Goal: Transaction & Acquisition: Purchase product/service

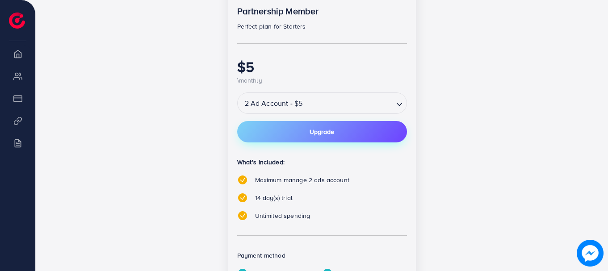
click at [293, 131] on button "Upgrade" at bounding box center [322, 131] width 170 height 21
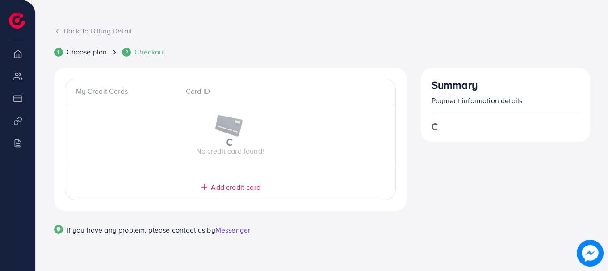
scroll to position [45, 0]
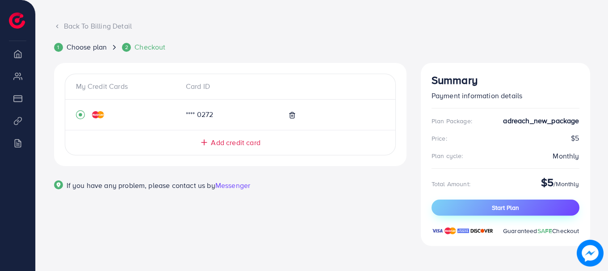
click at [476, 211] on button "Start Plan" at bounding box center [506, 208] width 148 height 16
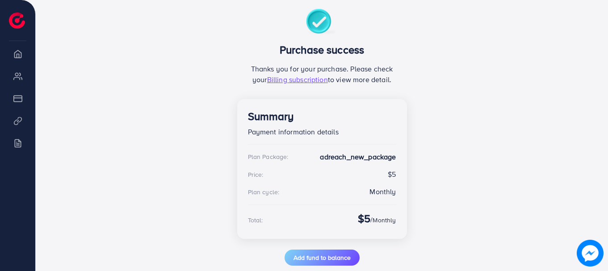
scroll to position [115, 0]
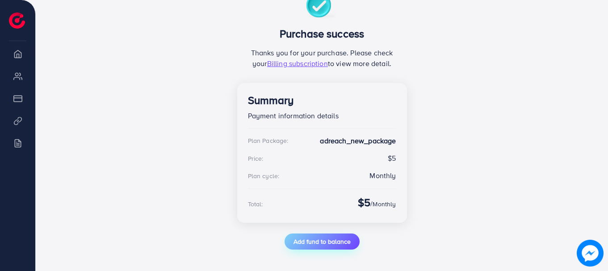
click at [313, 243] on span "Add fund to balance" at bounding box center [322, 241] width 57 height 9
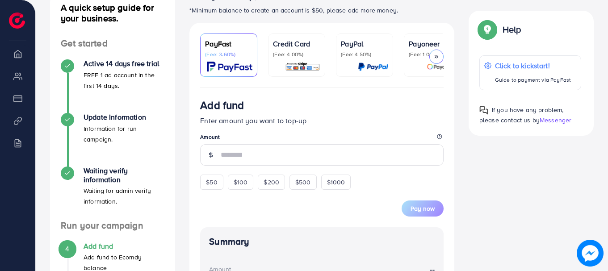
click at [295, 55] on p "(Fee: 4.00%)" at bounding box center [296, 54] width 47 height 7
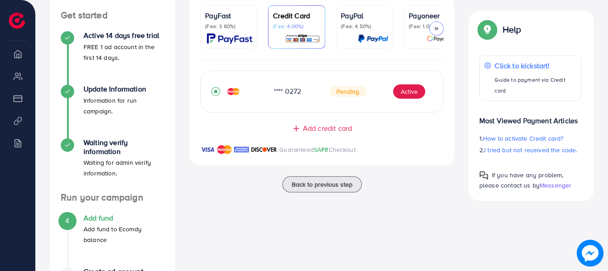
scroll to position [136, 0]
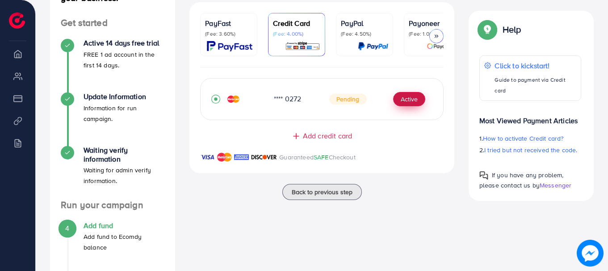
click at [418, 98] on button "Active" at bounding box center [409, 99] width 32 height 14
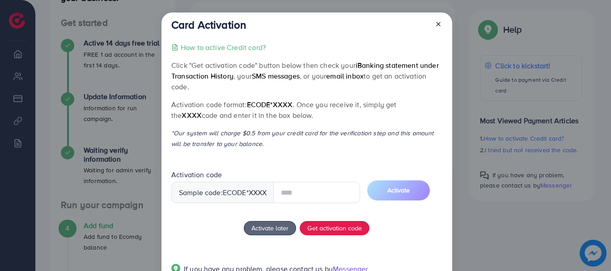
click at [304, 199] on input "text" at bounding box center [316, 192] width 87 height 21
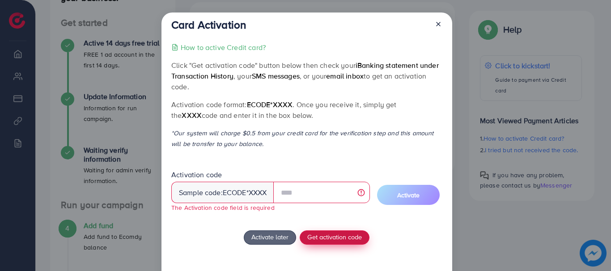
click at [333, 229] on div "How to active Credit card? Click "Get activation code" button below then check …" at bounding box center [306, 168] width 270 height 253
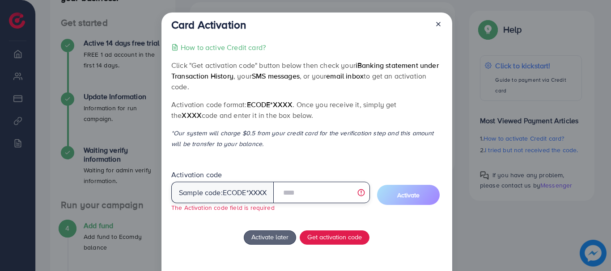
click at [301, 198] on input "text" at bounding box center [321, 192] width 96 height 21
click at [439, 30] on div at bounding box center [434, 26] width 14 height 17
click at [439, 26] on icon at bounding box center [438, 24] width 7 height 7
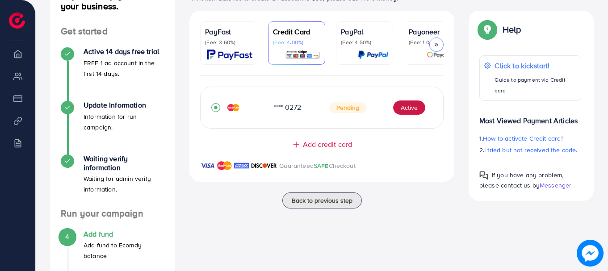
scroll to position [126, 0]
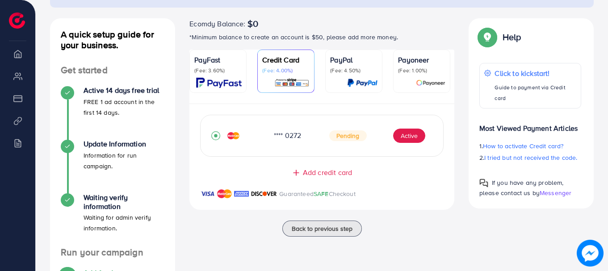
scroll to position [83, 0]
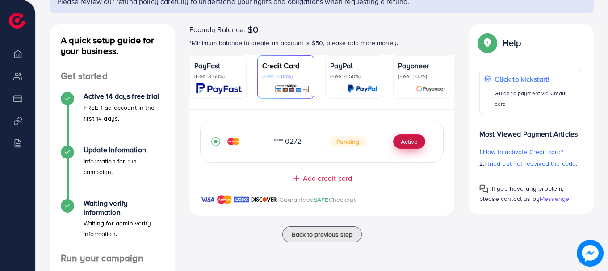
click at [413, 146] on button "Active" at bounding box center [409, 142] width 32 height 14
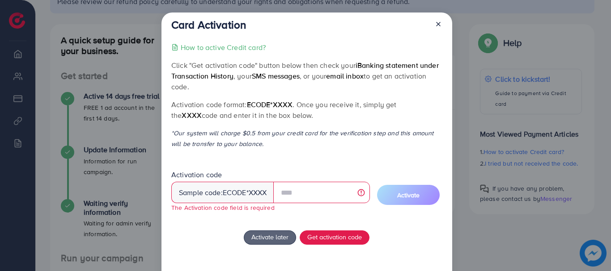
click at [439, 23] on icon at bounding box center [438, 24] width 7 height 7
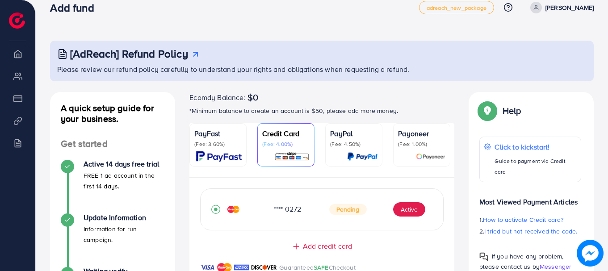
scroll to position [0, 0]
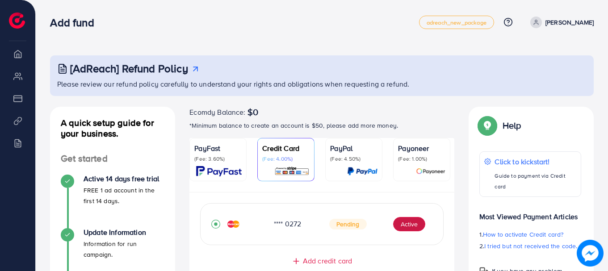
click at [546, 22] on p "[PERSON_NAME]" at bounding box center [570, 22] width 48 height 11
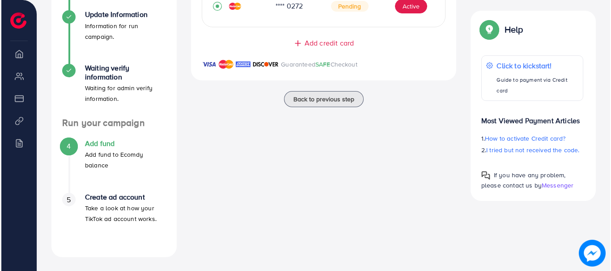
scroll to position [217, 0]
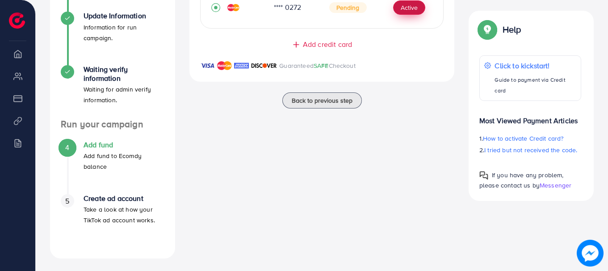
click at [414, 12] on button "Active" at bounding box center [409, 7] width 32 height 14
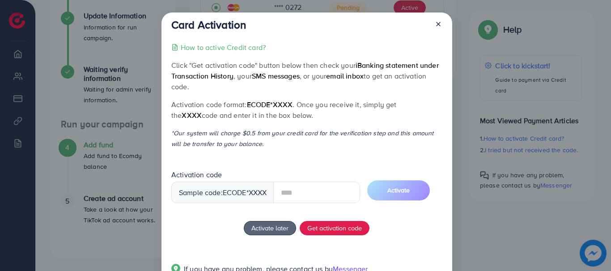
click at [291, 194] on input "text" at bounding box center [316, 192] width 87 height 21
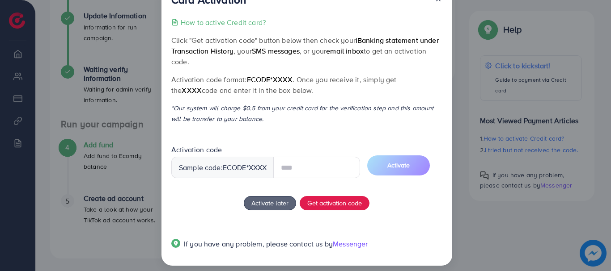
scroll to position [25, 0]
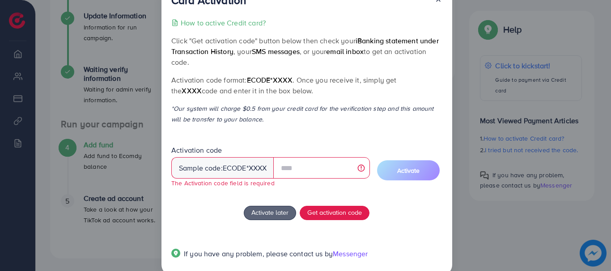
click at [317, 169] on div "Activation code Sample code: ecode *XXXX The Activation code field is required …" at bounding box center [306, 170] width 270 height 49
click at [317, 169] on input "text" at bounding box center [321, 167] width 96 height 21
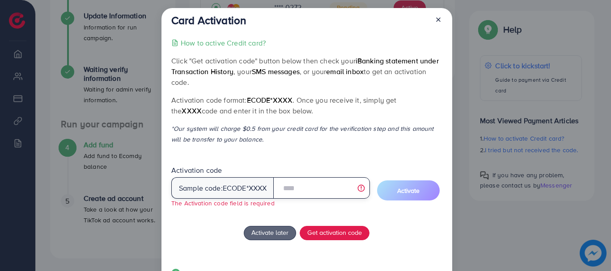
scroll to position [0, 0]
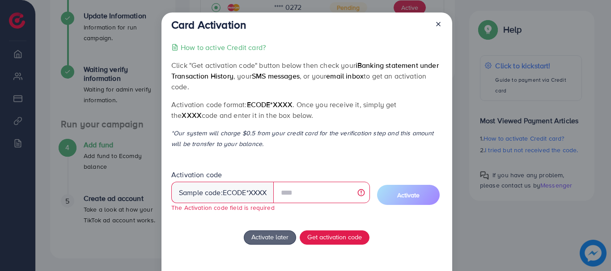
click at [250, 51] on p "How to active Credit card?" at bounding box center [223, 47] width 85 height 11
click at [333, 243] on button "Get activation code" at bounding box center [335, 238] width 70 height 14
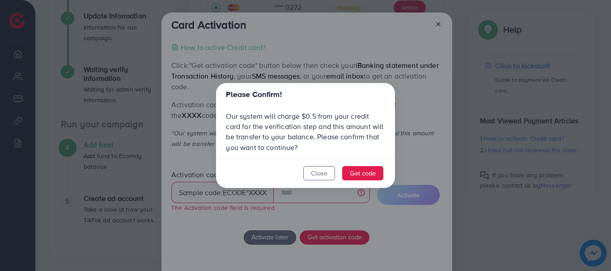
click at [363, 166] on footer "Close Get code" at bounding box center [305, 174] width 179 height 30
click at [365, 172] on button "Get code" at bounding box center [362, 173] width 41 height 14
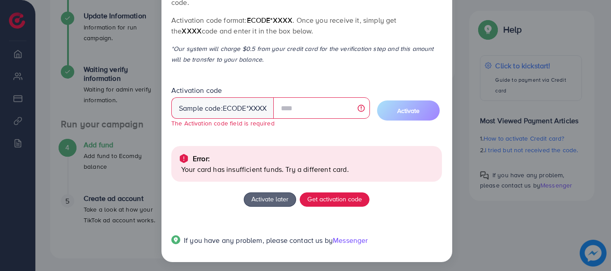
scroll to position [88, 0]
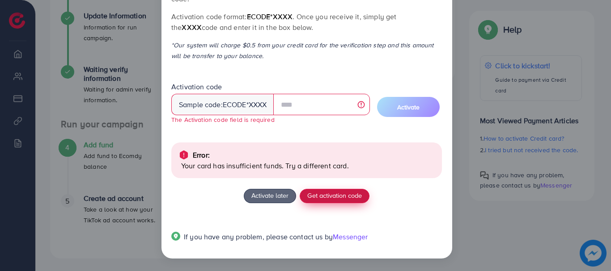
click at [310, 202] on button "Get activation code" at bounding box center [335, 196] width 70 height 14
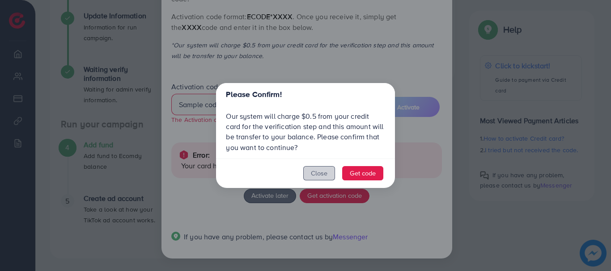
click at [325, 174] on button "Close" at bounding box center [319, 173] width 32 height 14
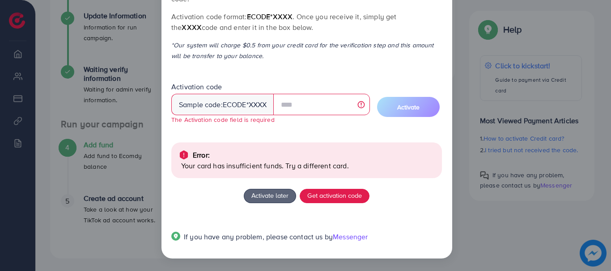
click at [325, 174] on div "Error: Your card has insufficient funds. Try a different card." at bounding box center [306, 161] width 270 height 36
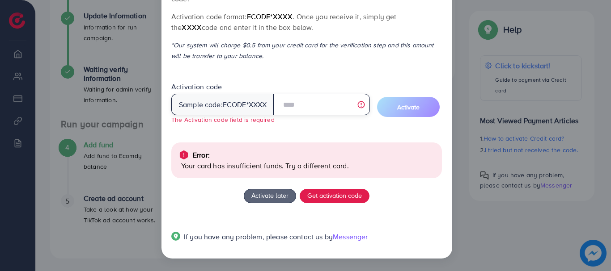
click at [301, 97] on input "text" at bounding box center [321, 104] width 96 height 21
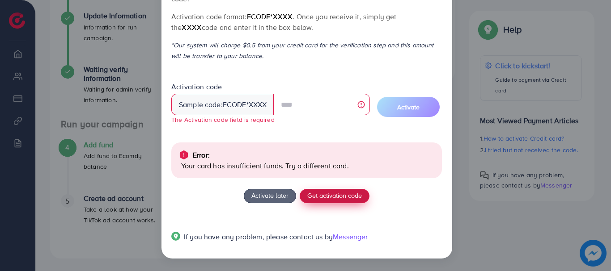
click at [322, 198] on span "Get activation code" at bounding box center [334, 195] width 55 height 9
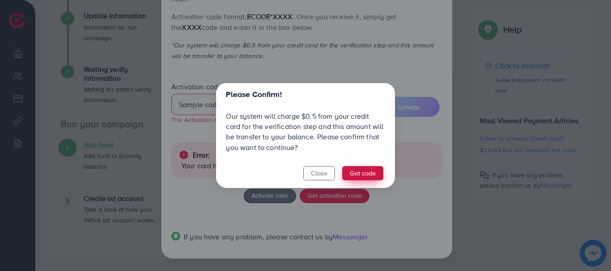
click at [355, 175] on button "Get code" at bounding box center [362, 173] width 41 height 14
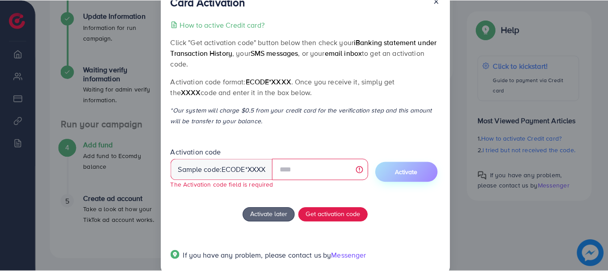
scroll to position [0, 0]
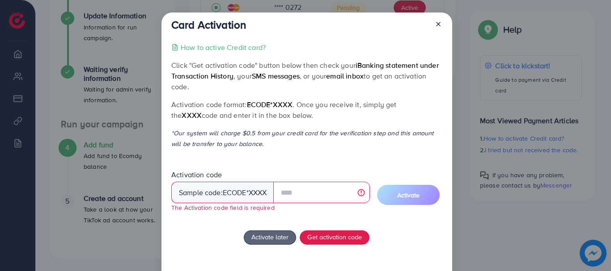
click at [437, 24] on line at bounding box center [438, 24] width 4 height 4
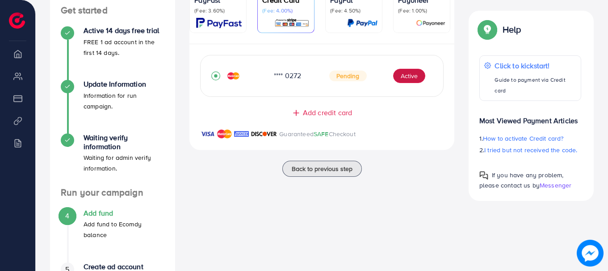
scroll to position [5, 0]
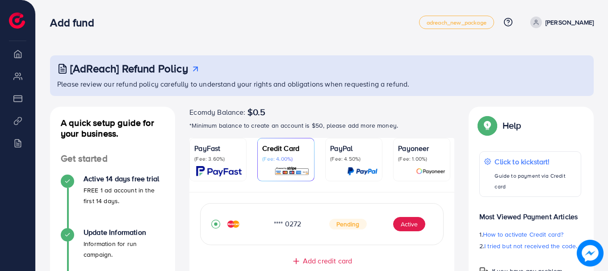
click at [225, 166] on img at bounding box center [219, 171] width 46 height 10
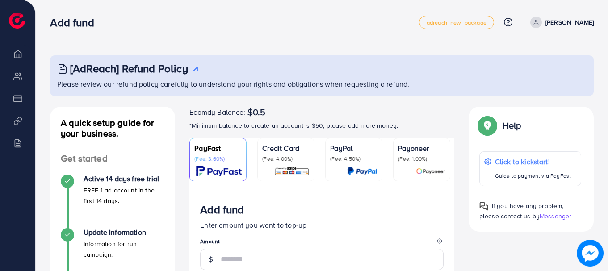
click at [273, 163] on div "Credit Card (Fee: 4.00%)" at bounding box center [285, 160] width 47 height 34
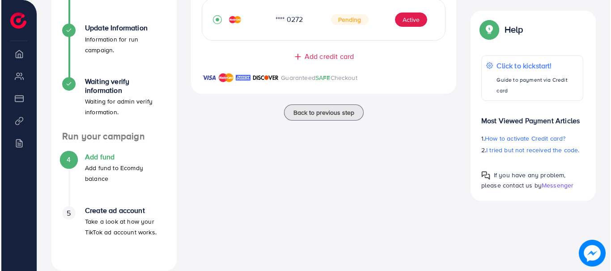
scroll to position [204, 0]
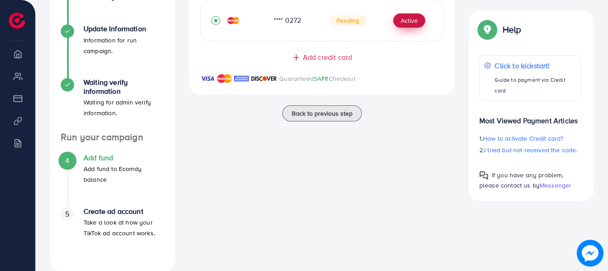
click at [408, 24] on button "Active" at bounding box center [409, 20] width 32 height 14
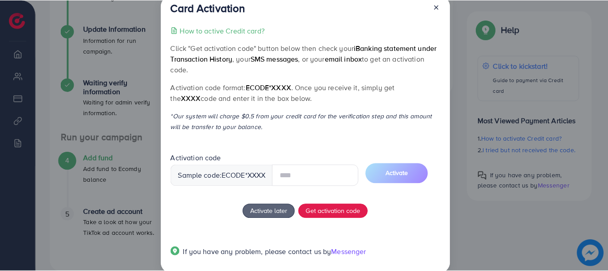
scroll to position [0, 0]
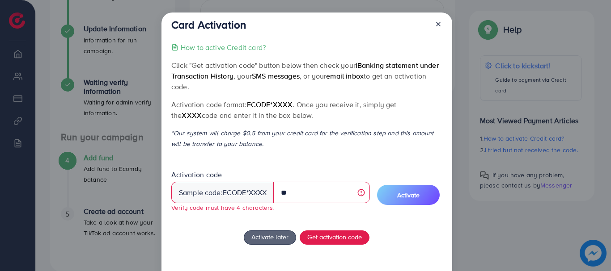
type input "*"
type input "******"
click at [440, 23] on icon at bounding box center [438, 24] width 7 height 7
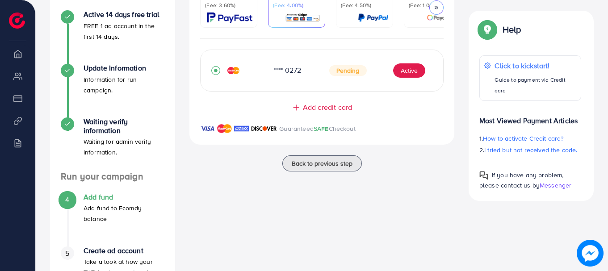
scroll to position [158, 0]
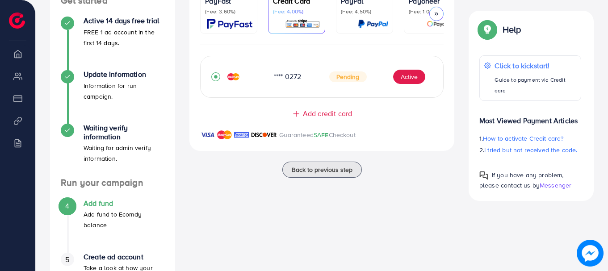
click at [435, 125] on div "Add credit card Guaranteed SAFE Checkout" at bounding box center [322, 130] width 265 height 42
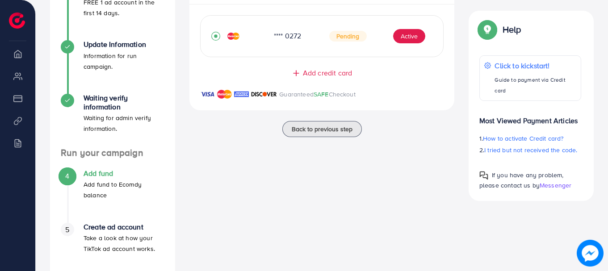
scroll to position [219, 0]
